Goal: Task Accomplishment & Management: Complete application form

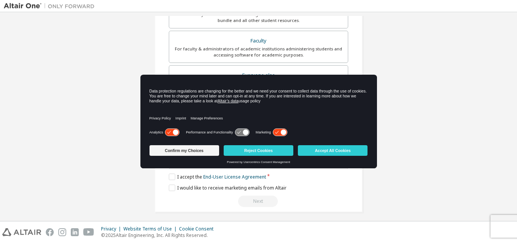
scroll to position [200, 0]
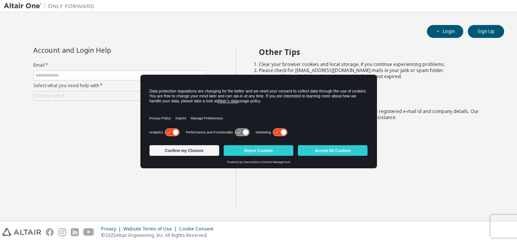
click at [45, 64] on label "Email *" at bounding box center [119, 65] width 173 height 6
click at [54, 61] on div "Account and Login Help Email * Select what you need help with * Click to select…" at bounding box center [120, 82] width 182 height 71
click at [51, 67] on label "Email *" at bounding box center [119, 65] width 173 height 6
click at [48, 76] on input "text" at bounding box center [119, 75] width 169 height 6
type input "**********"
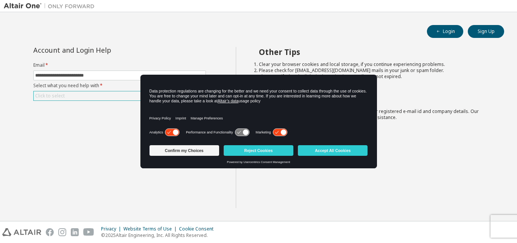
click at [52, 96] on div "Click to select" at bounding box center [50, 96] width 30 height 6
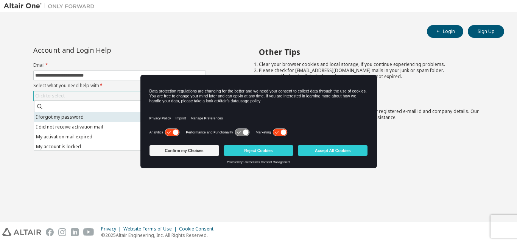
click at [50, 119] on li "I forgot my password" at bounding box center [119, 117] width 170 height 10
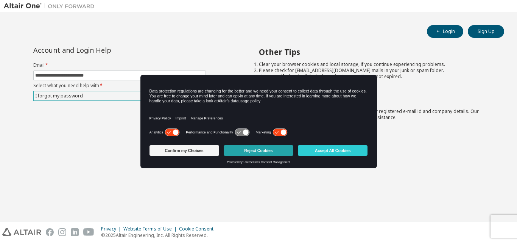
click at [246, 149] on button "Reject Cookies" at bounding box center [259, 150] width 70 height 11
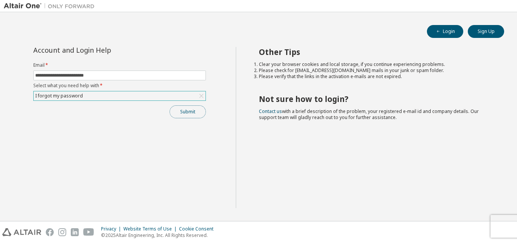
click at [180, 113] on button "Submit" at bounding box center [188, 111] width 36 height 13
